Goal: Find specific page/section: Find specific page/section

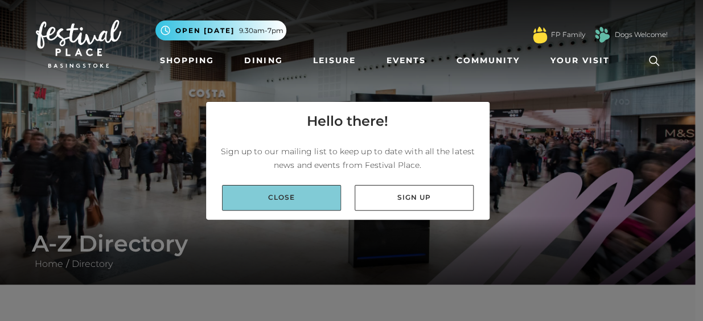
click at [320, 198] on link "Close" at bounding box center [281, 198] width 119 height 26
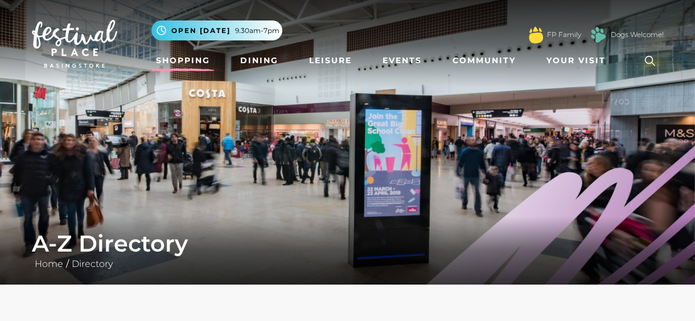
click at [192, 63] on link "Shopping" at bounding box center [183, 60] width 63 height 21
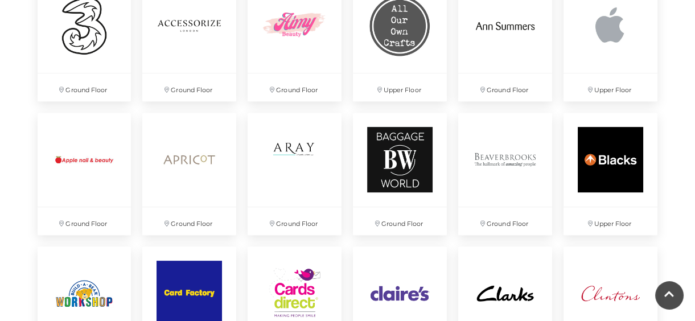
scroll to position [895, 0]
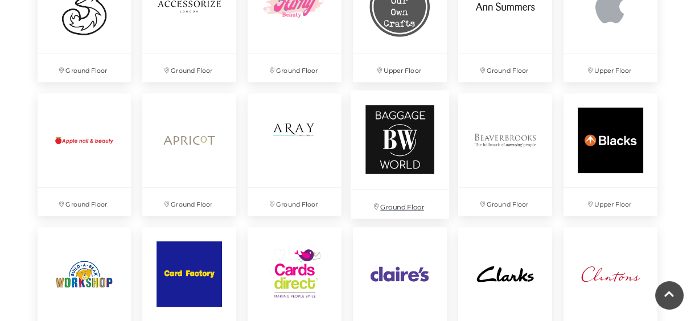
click at [402, 150] on img at bounding box center [400, 140] width 99 height 99
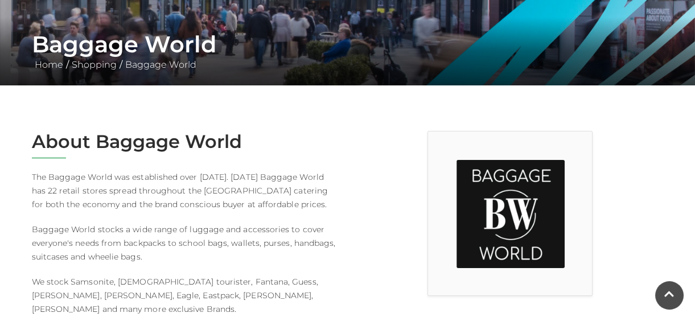
scroll to position [202, 0]
